Goal: Transaction & Acquisition: Purchase product/service

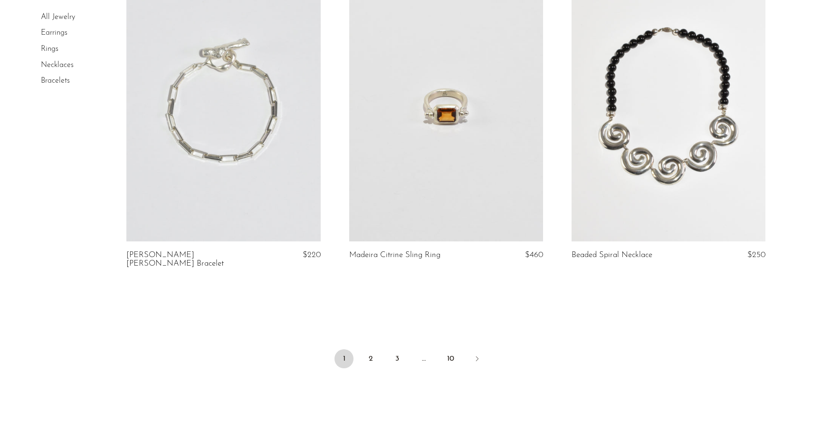
scroll to position [3650, 0]
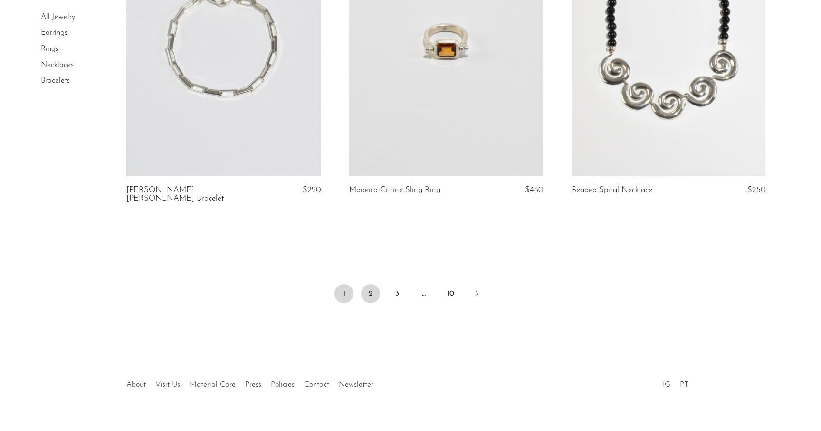
click at [373, 284] on link "2" at bounding box center [370, 293] width 19 height 19
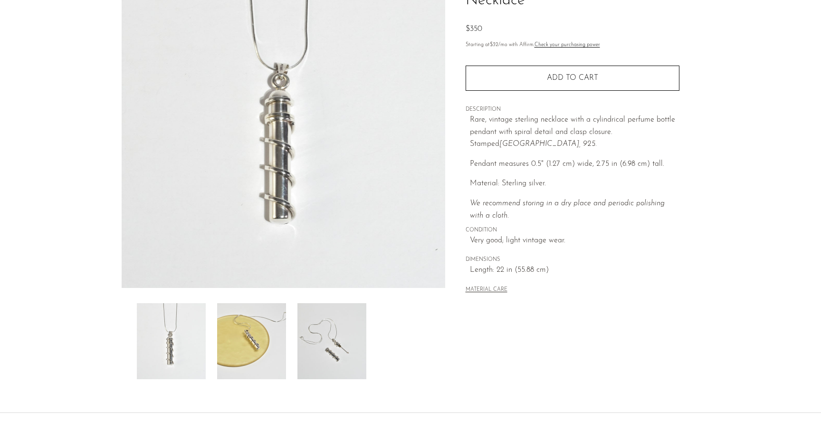
scroll to position [168, 0]
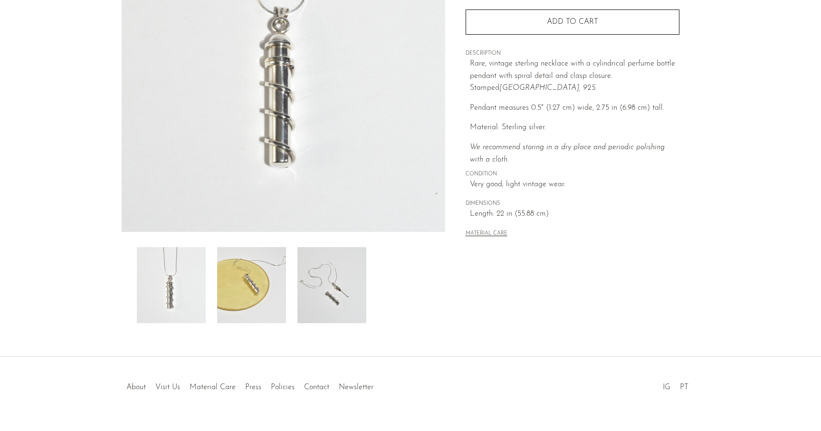
click at [327, 276] on img at bounding box center [331, 285] width 69 height 76
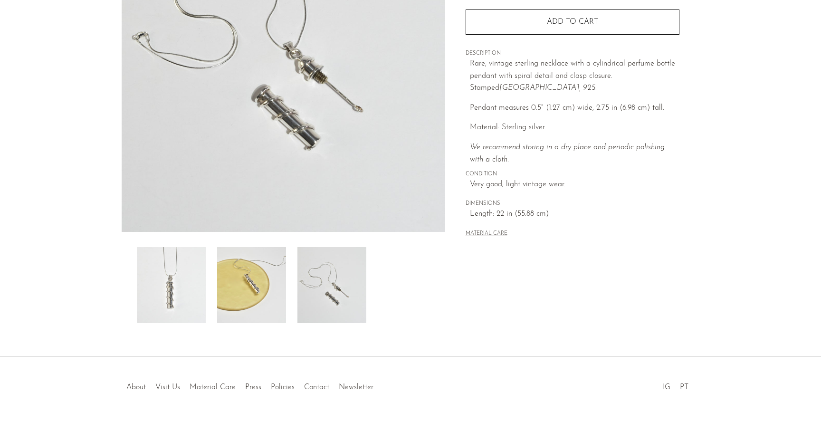
click at [255, 283] on img at bounding box center [251, 285] width 69 height 76
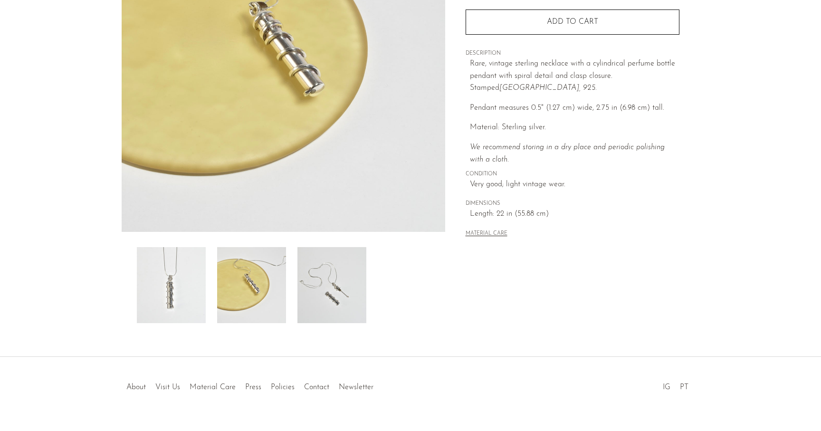
click at [322, 283] on img at bounding box center [331, 285] width 69 height 76
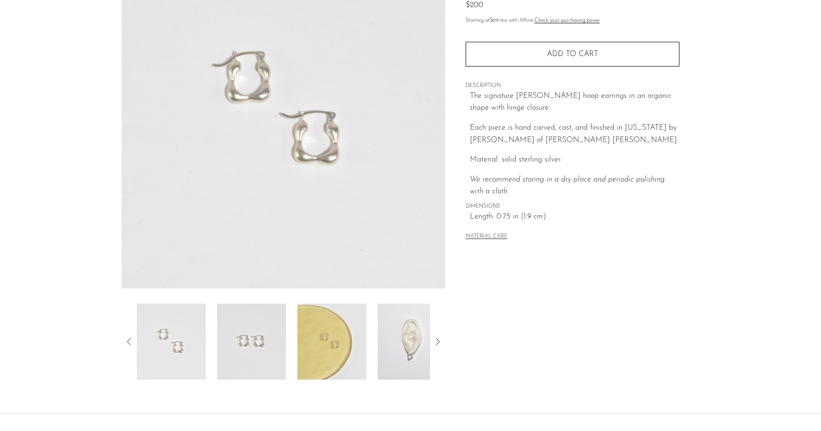
scroll to position [188, 0]
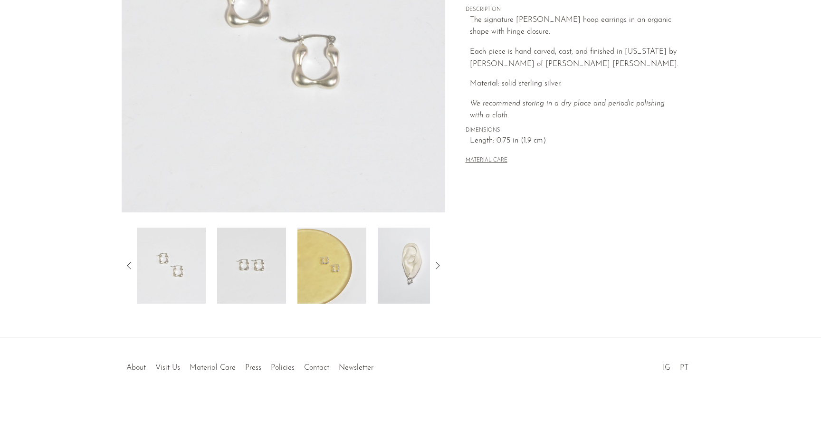
click at [343, 257] on img at bounding box center [331, 266] width 69 height 76
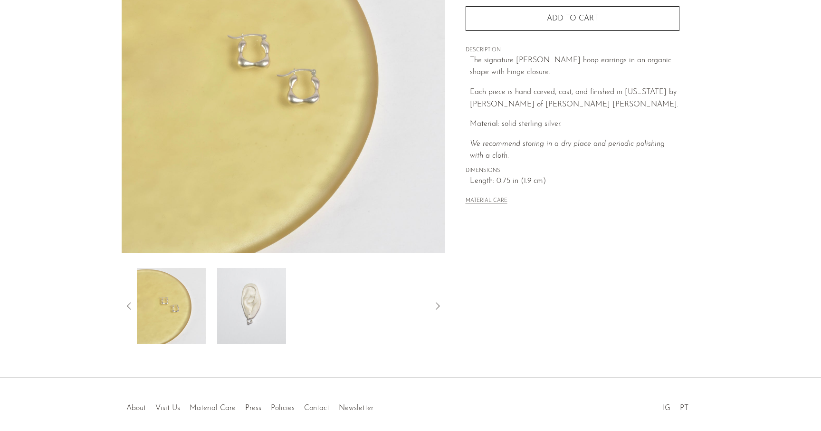
scroll to position [141, 0]
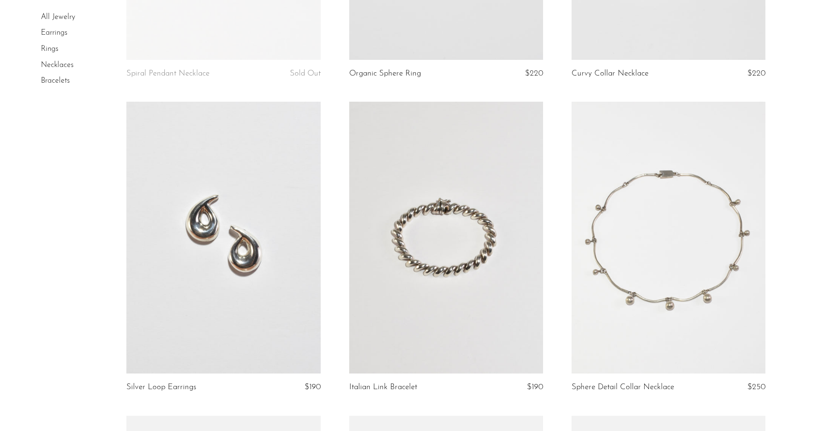
scroll to position [1624, 0]
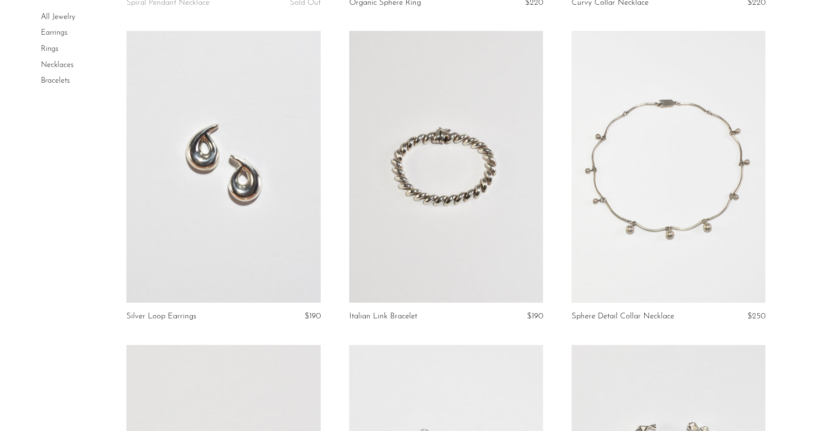
click at [389, 252] on link at bounding box center [446, 167] width 194 height 272
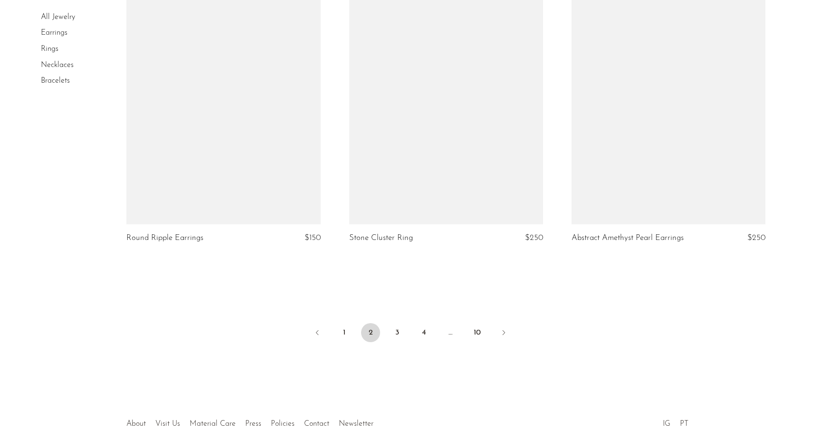
scroll to position [3641, 0]
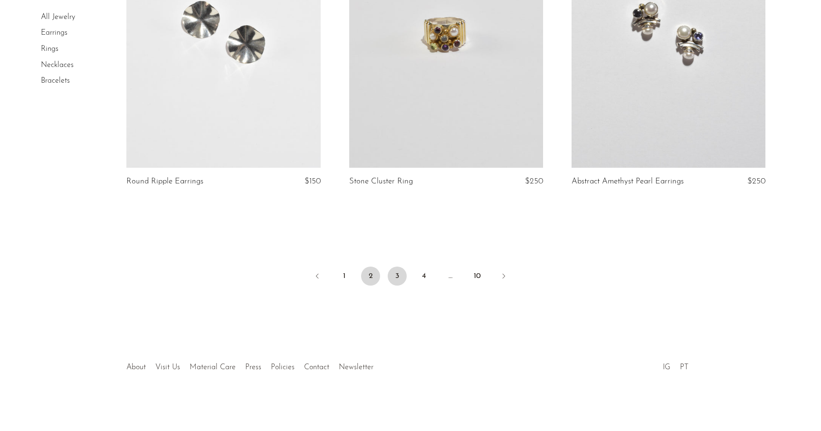
click at [403, 278] on link "3" at bounding box center [397, 276] width 19 height 19
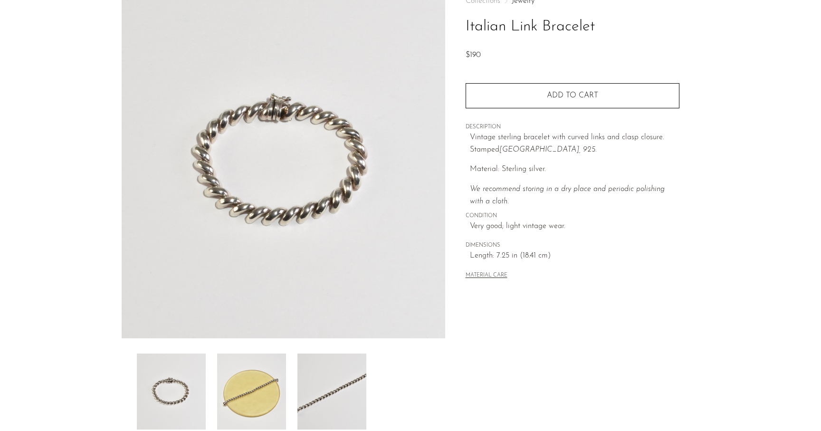
scroll to position [134, 0]
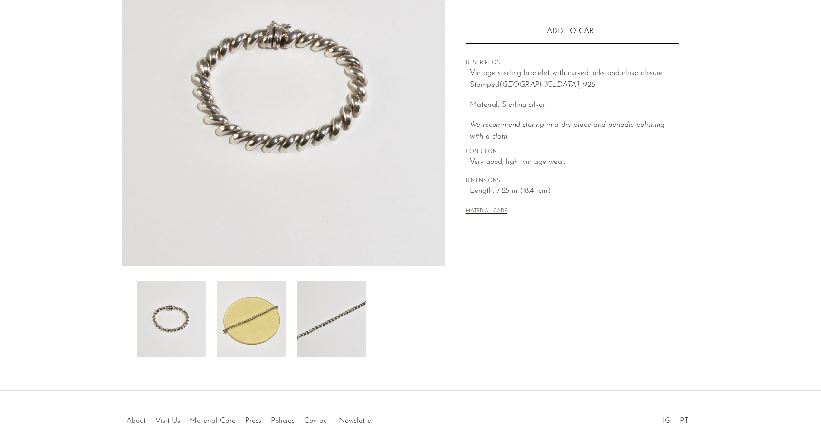
click at [276, 328] on img at bounding box center [251, 319] width 69 height 76
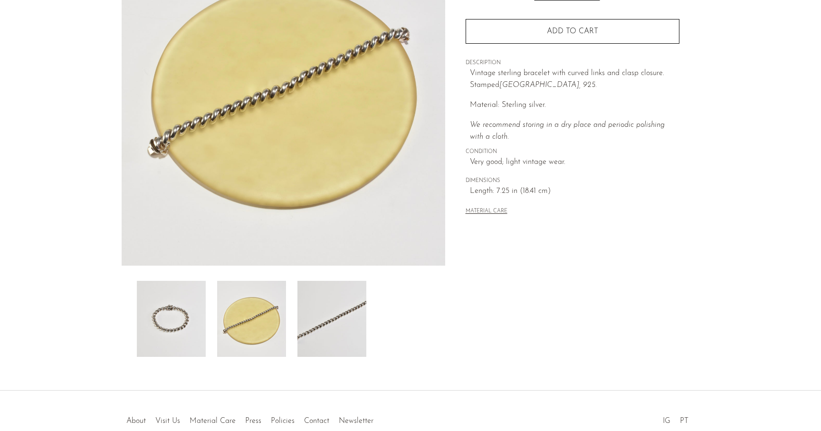
click at [311, 320] on img at bounding box center [331, 319] width 69 height 76
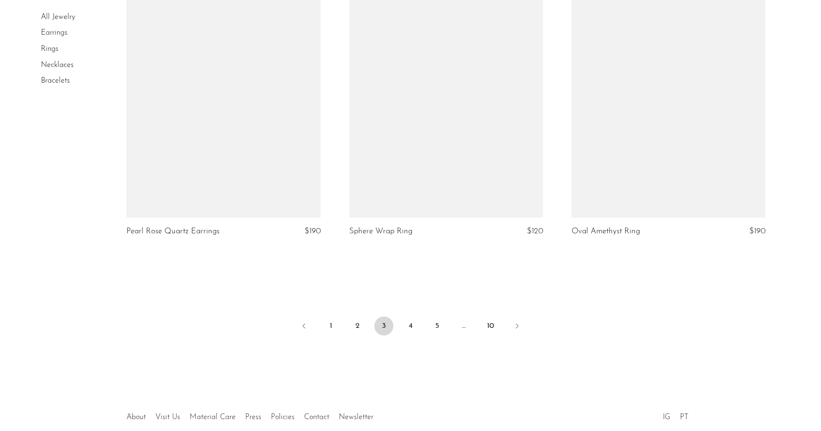
scroll to position [3641, 0]
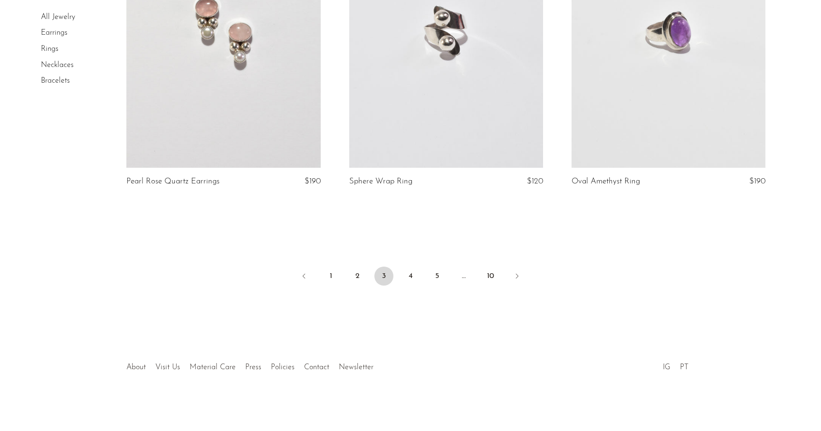
click at [399, 273] on ul "1 2 3 4 5 … 10" at bounding box center [410, 277] width 608 height 29
click at [407, 276] on link "4" at bounding box center [410, 276] width 19 height 19
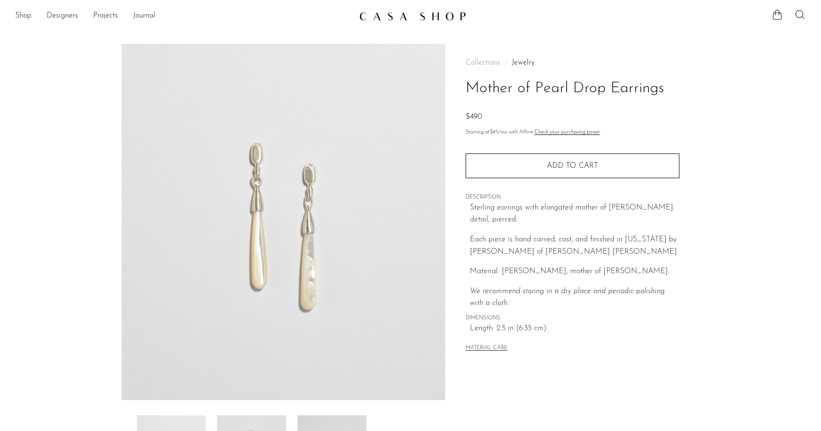
scroll to position [188, 0]
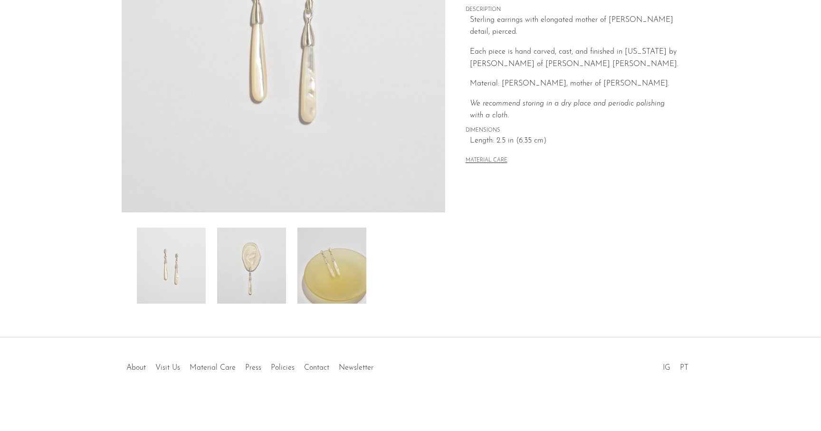
click at [347, 240] on img at bounding box center [331, 266] width 69 height 76
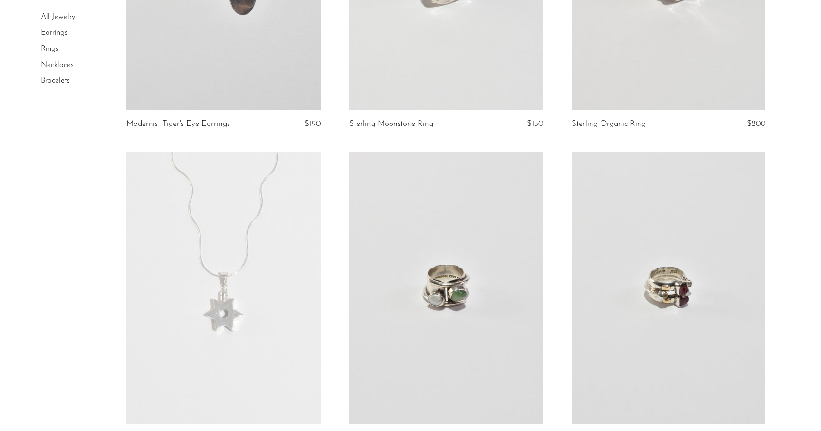
scroll to position [3534, 0]
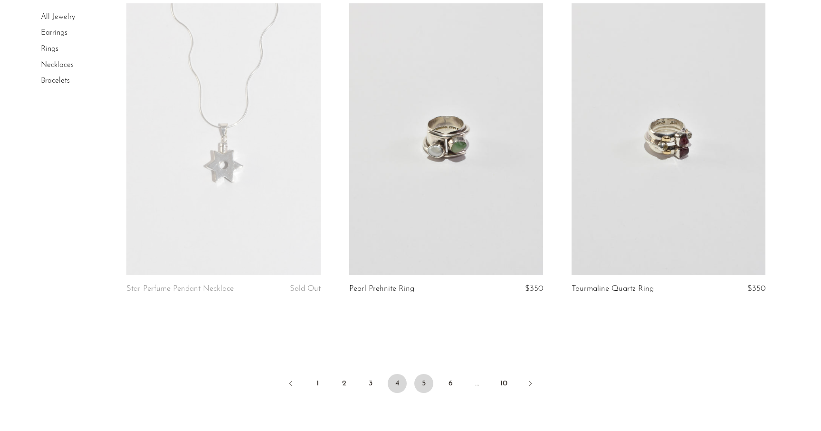
click at [429, 384] on link "5" at bounding box center [423, 383] width 19 height 19
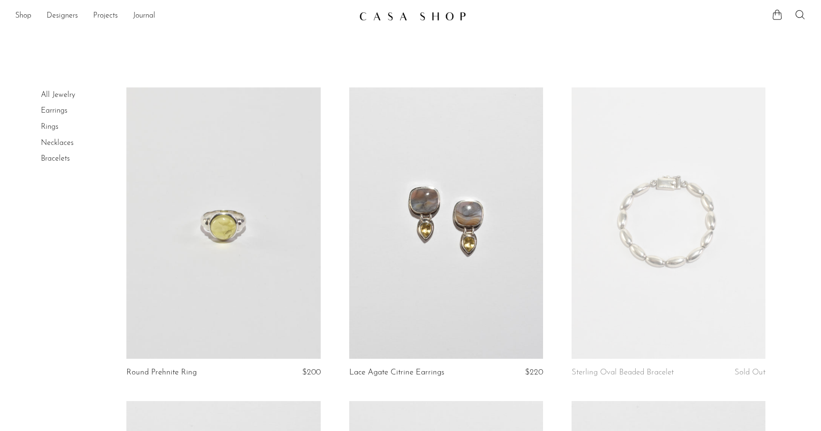
click at [66, 111] on link "Earrings" at bounding box center [54, 111] width 27 height 8
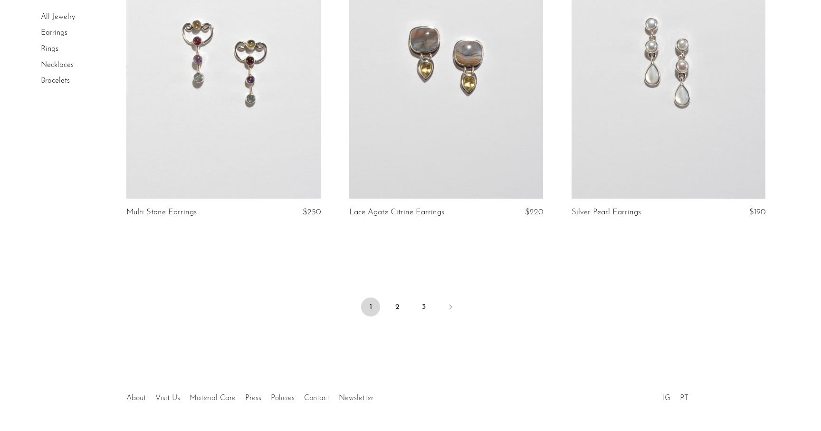
scroll to position [3611, 0]
click at [399, 303] on link "2" at bounding box center [397, 306] width 19 height 19
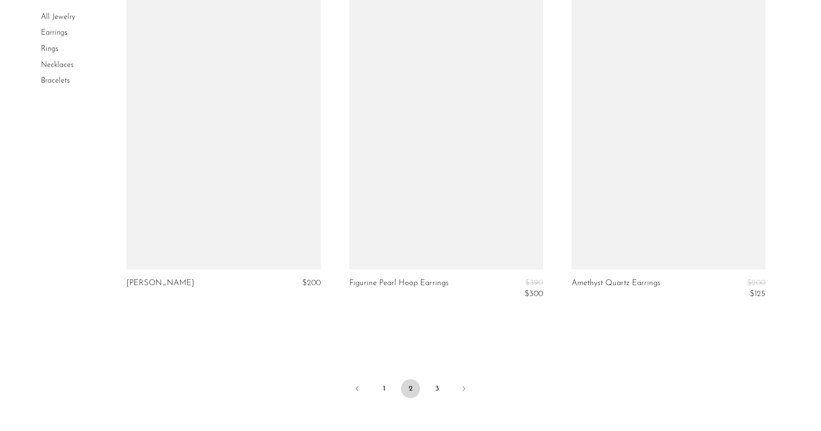
scroll to position [3590, 0]
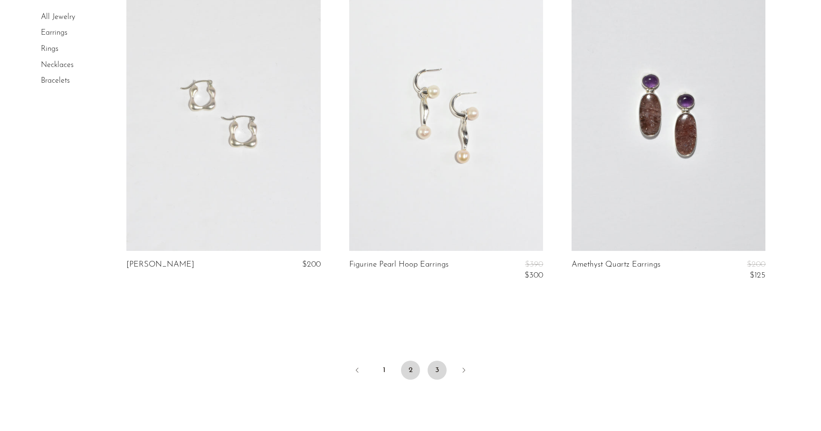
click at [435, 372] on link "3" at bounding box center [437, 370] width 19 height 19
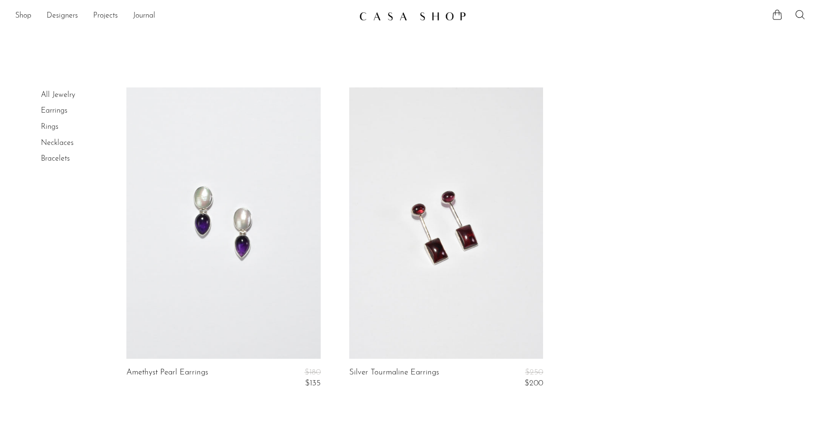
click at [62, 159] on link "Bracelets" at bounding box center [55, 159] width 29 height 8
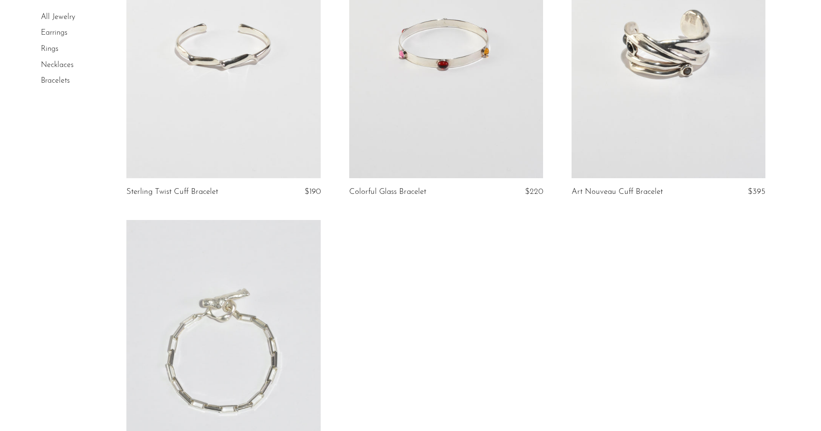
scroll to position [876, 0]
